Goal: Check status: Check status

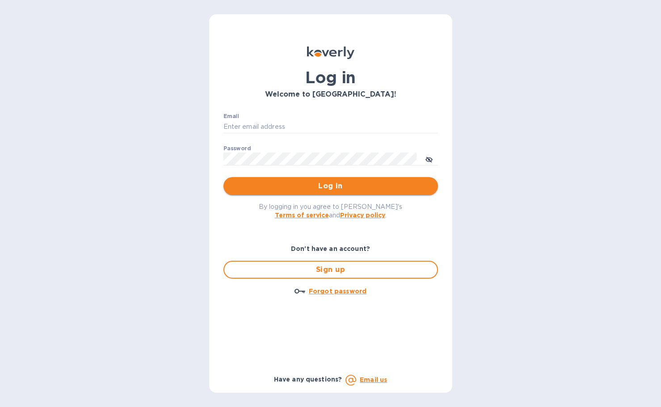
type input "[PERSON_NAME][EMAIL_ADDRESS][DOMAIN_NAME]"
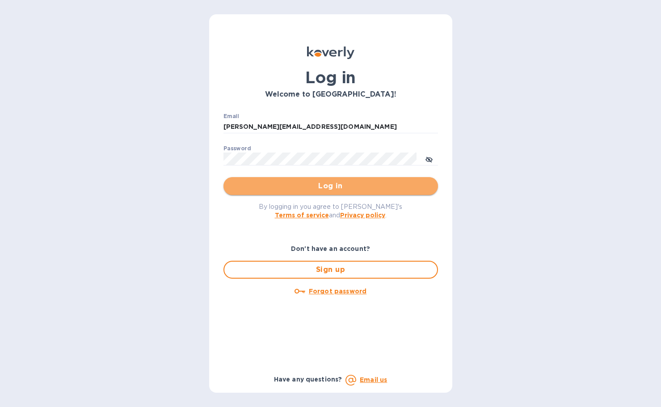
click at [282, 178] on button "Log in" at bounding box center [331, 186] width 215 height 18
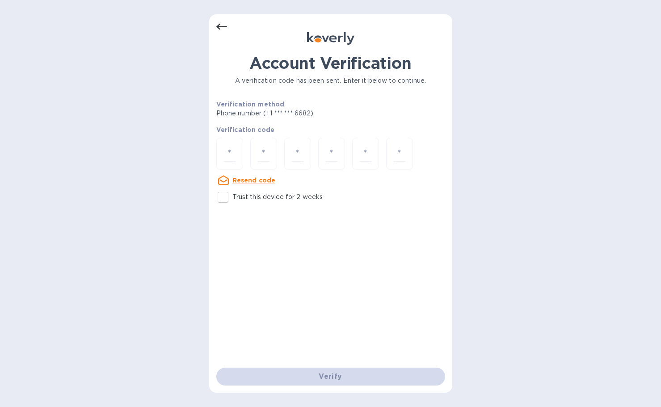
click at [226, 196] on input "Trust this device for 2 weeks" at bounding box center [223, 197] width 19 height 19
checkbox input "true"
click at [235, 153] on input "number" at bounding box center [230, 153] width 12 height 17
type input "1"
type input "7"
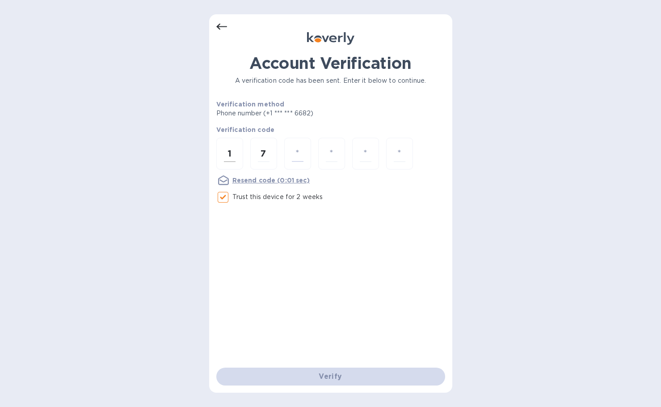
type input "1"
type input "7"
type input "3"
type input "1"
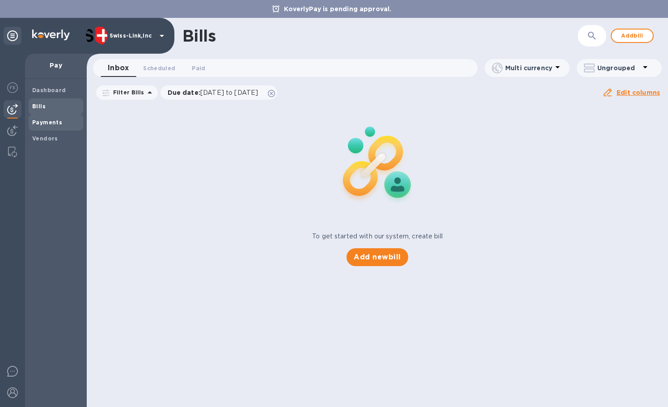
click at [64, 124] on span "Payments" at bounding box center [55, 122] width 47 height 9
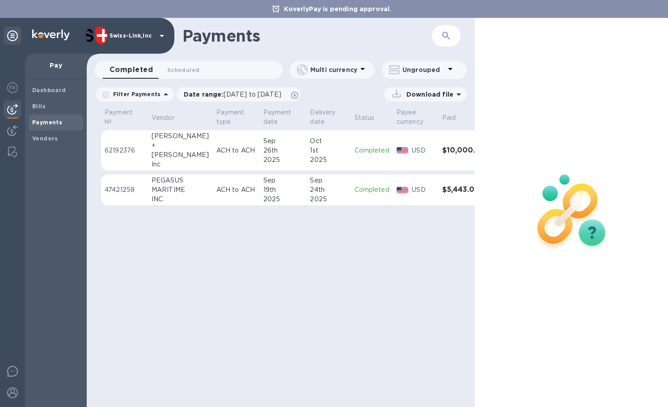
click at [169, 145] on div "+" at bounding box center [181, 145] width 58 height 9
